Goal: Information Seeking & Learning: Check status

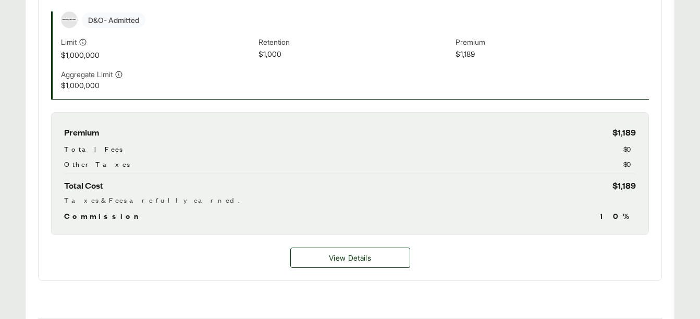
scroll to position [412, 0]
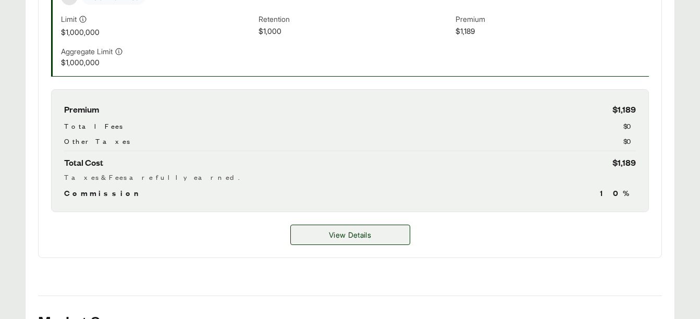
click at [359, 232] on span "View Details" at bounding box center [350, 234] width 42 height 11
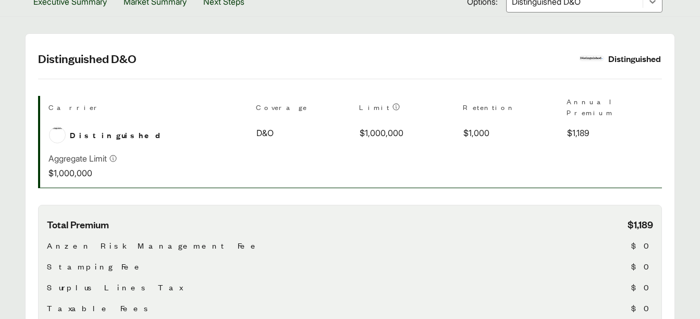
scroll to position [178, 0]
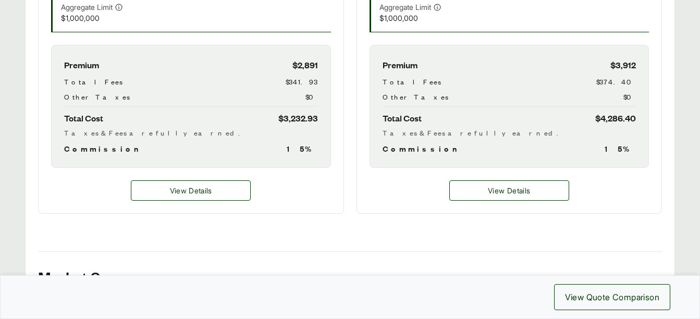
scroll to position [505, 0]
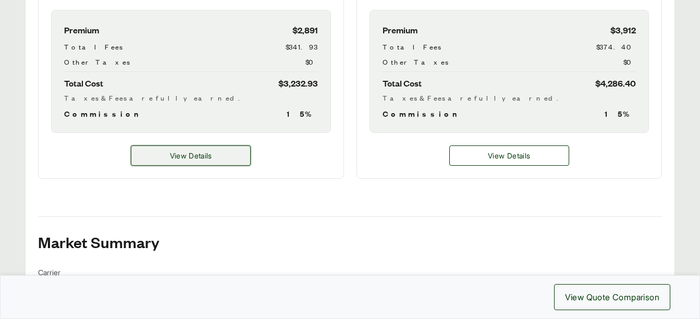
click at [214, 156] on button "View Details" at bounding box center [191, 155] width 120 height 20
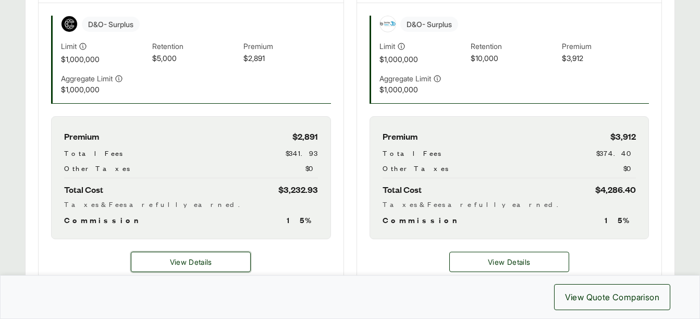
scroll to position [399, 0]
